Goal: Navigation & Orientation: Find specific page/section

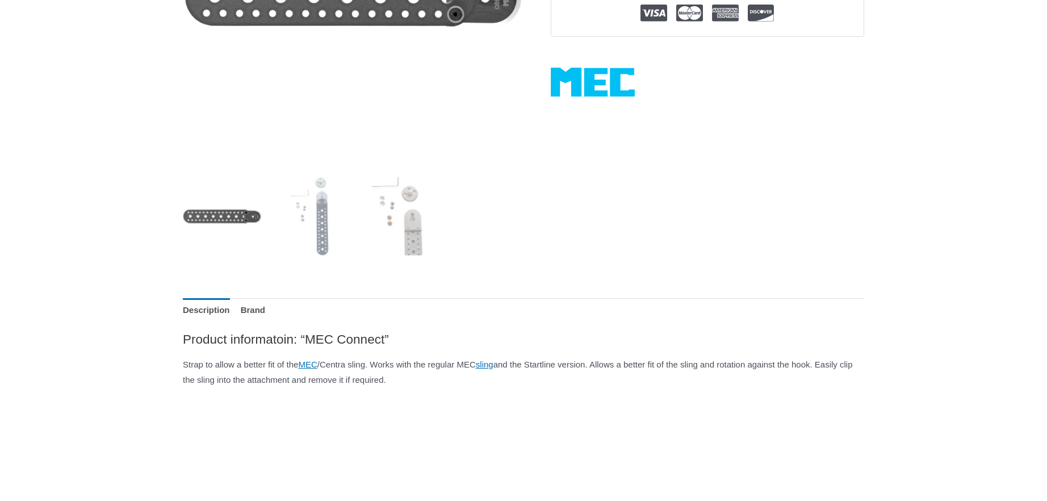
scroll to position [329, 0]
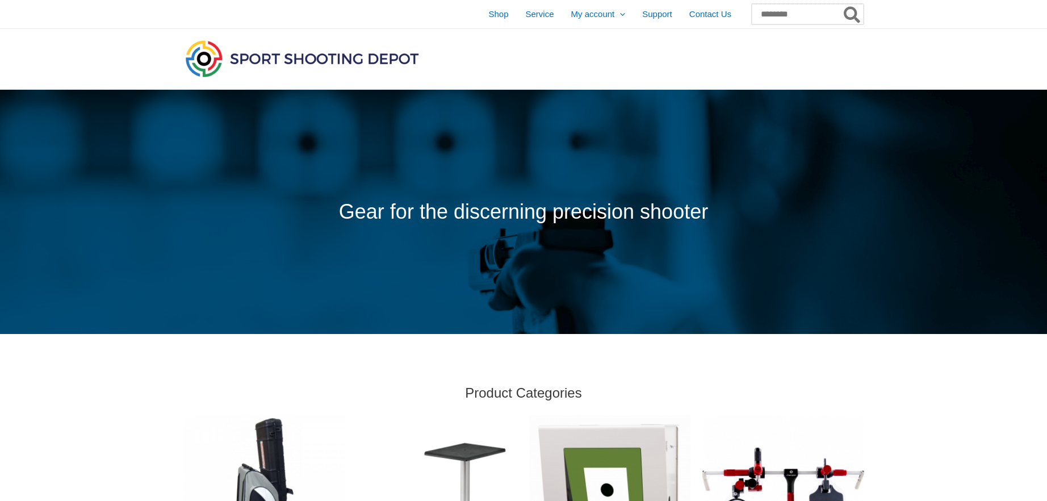
click at [752, 16] on input "Search for:" at bounding box center [808, 14] width 112 height 20
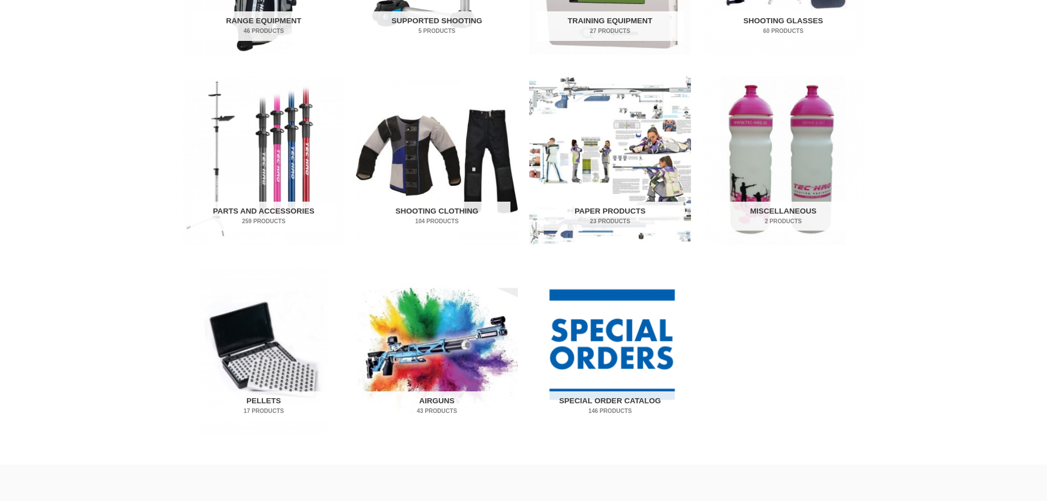
scroll to position [530, 0]
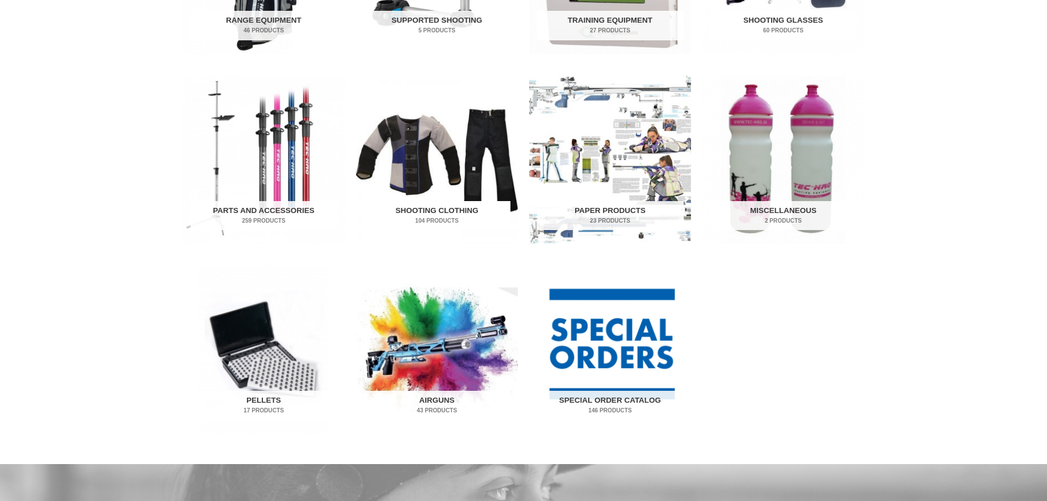
type input "***"
click at [453, 210] on h2 "Shooting Clothing 104 Products" at bounding box center [437, 216] width 146 height 30
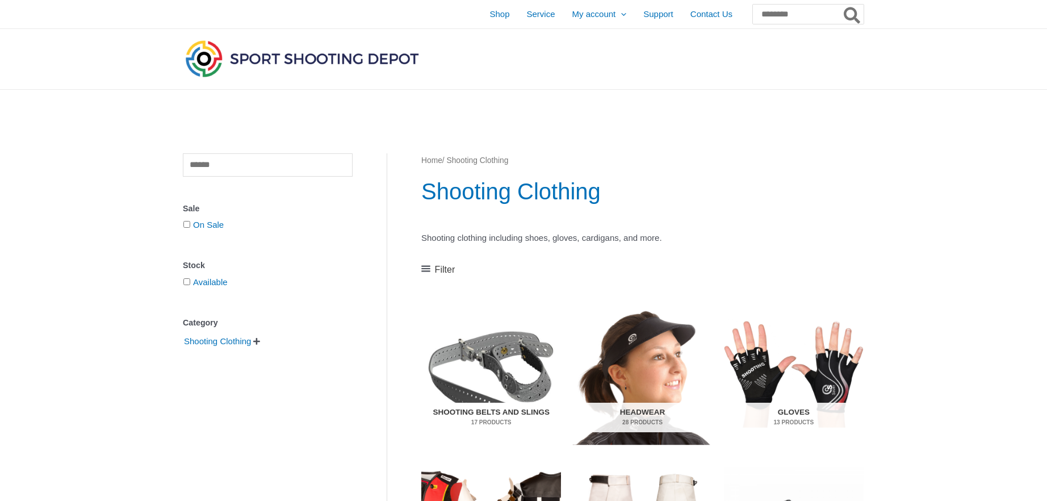
click at [474, 403] on h2 "Shooting Belts and Slings 17 Products" at bounding box center [491, 418] width 124 height 30
